Goal: Use online tool/utility: Use online tool/utility

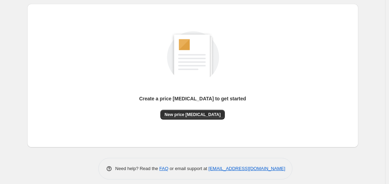
scroll to position [77, 0]
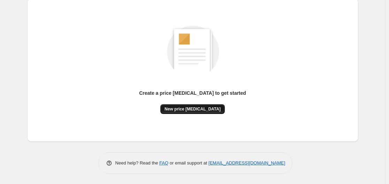
click at [200, 107] on span "New price change job" at bounding box center [192, 109] width 56 height 6
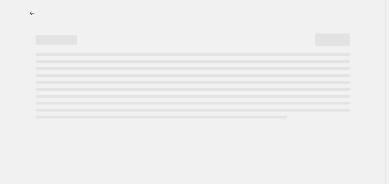
select select "percentage"
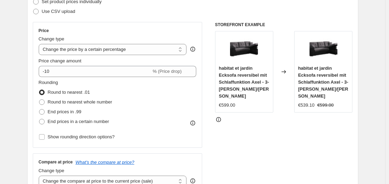
scroll to position [107, 0]
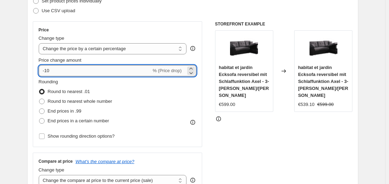
click at [84, 71] on input "-10" at bounding box center [95, 70] width 113 height 11
type input "-1"
type input "-35"
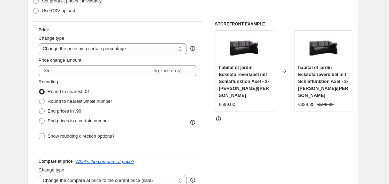
click at [30, 56] on div "Step 2. Select how the prices should change Use bulk price change rules Set pro…" at bounding box center [192, 90] width 331 height 245
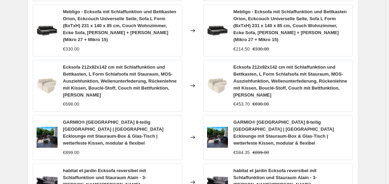
scroll to position [566, 0]
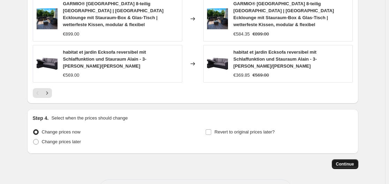
click at [354, 161] on span "Continue" at bounding box center [345, 164] width 18 height 6
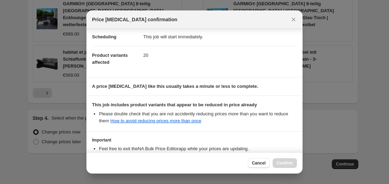
scroll to position [109, 0]
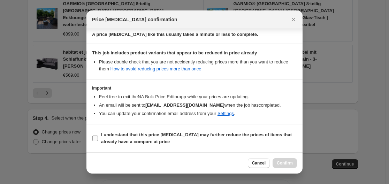
click at [96, 138] on input "I understand that this price change job may further reduce the prices of items …" at bounding box center [95, 139] width 6 height 6
checkbox input "true"
click at [288, 162] on span "Confirm" at bounding box center [285, 163] width 16 height 6
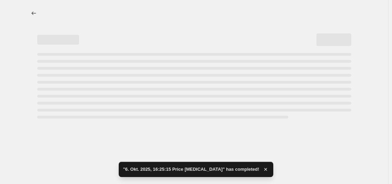
select select "percentage"
